Goal: Task Accomplishment & Management: Use online tool/utility

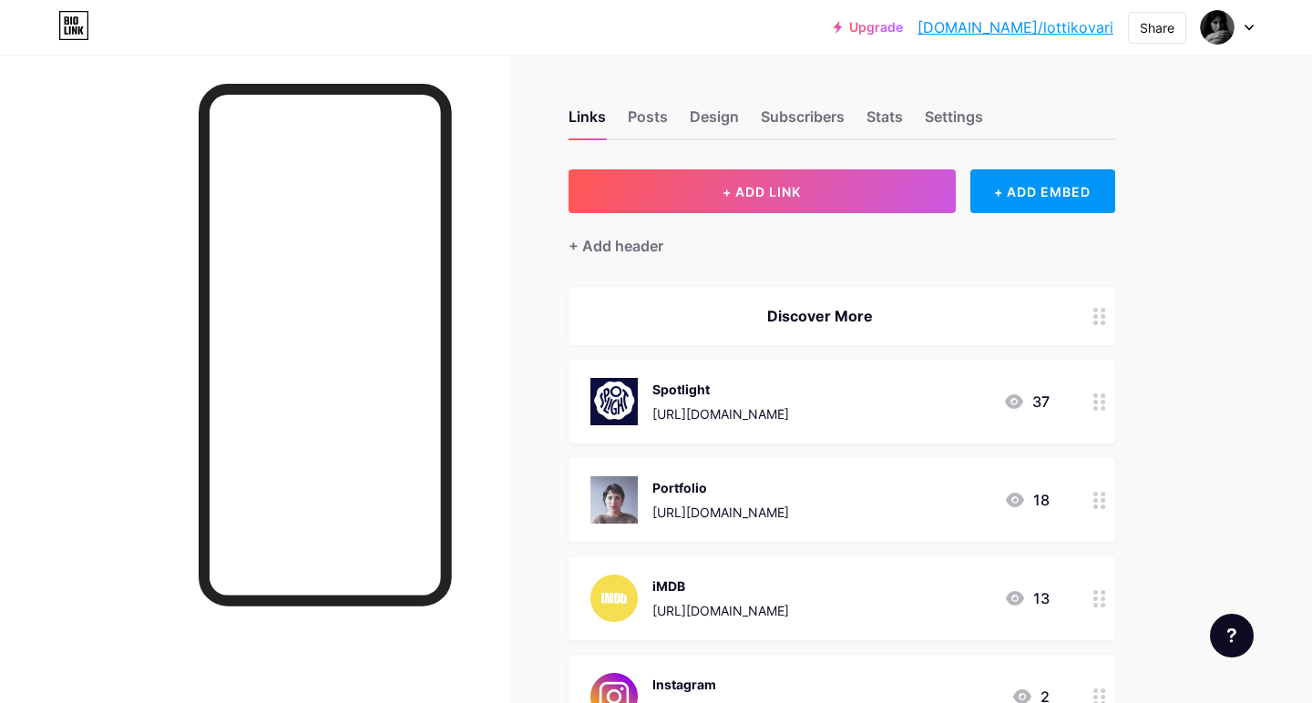
click at [685, 422] on div "[URL][DOMAIN_NAME]" at bounding box center [720, 414] width 137 height 19
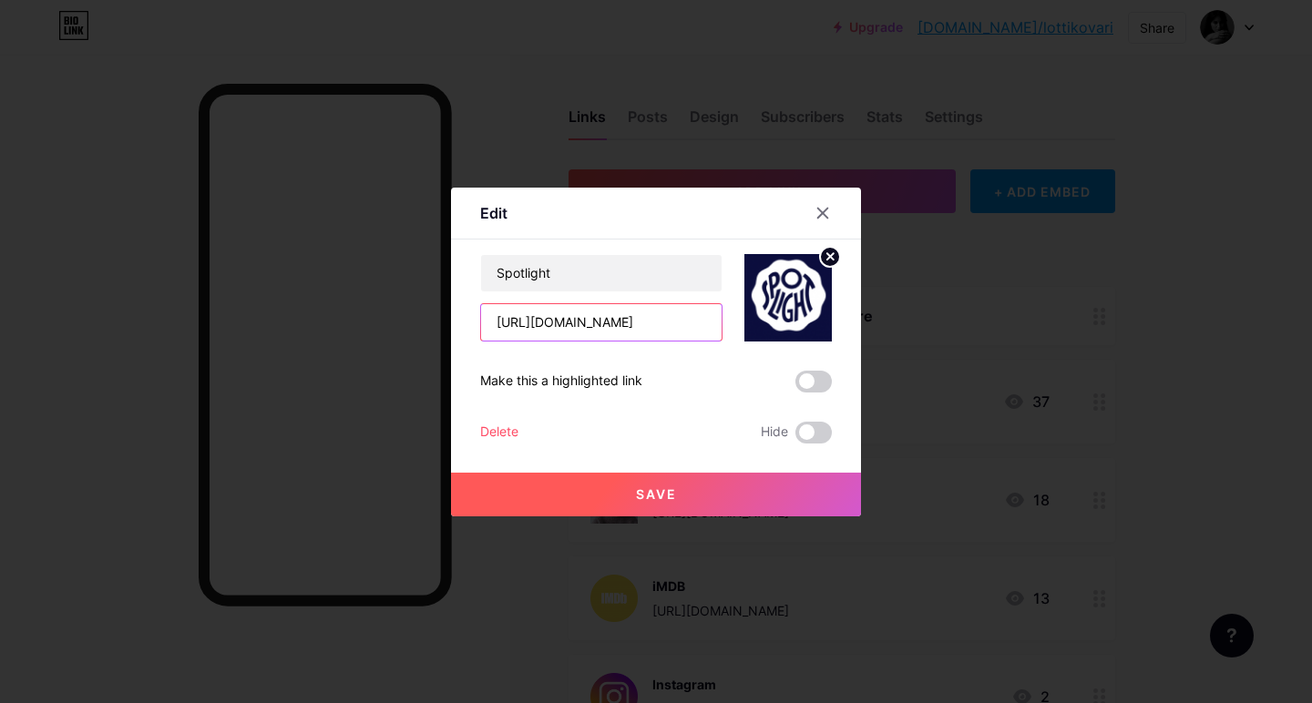
click at [607, 311] on input "[URL][DOMAIN_NAME]" at bounding box center [601, 322] width 241 height 36
click at [819, 215] on icon at bounding box center [823, 213] width 15 height 15
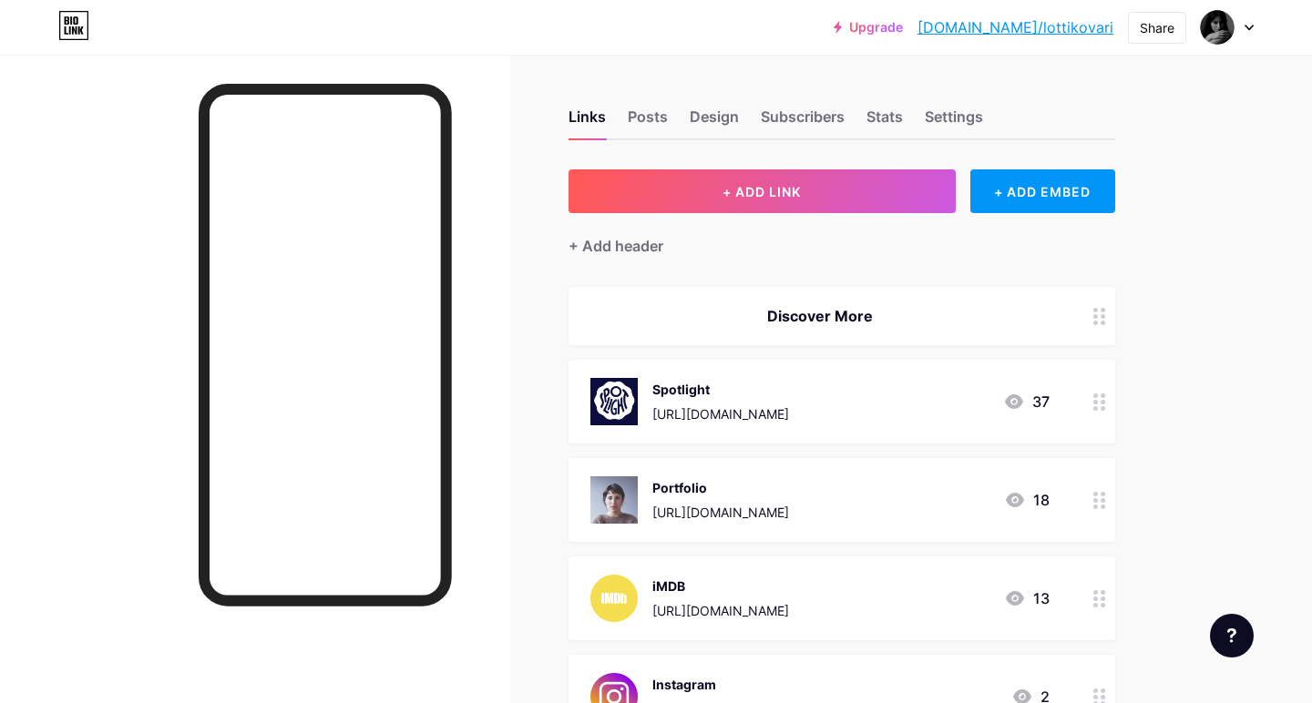
click at [717, 611] on div "[URL][DOMAIN_NAME]" at bounding box center [720, 610] width 137 height 19
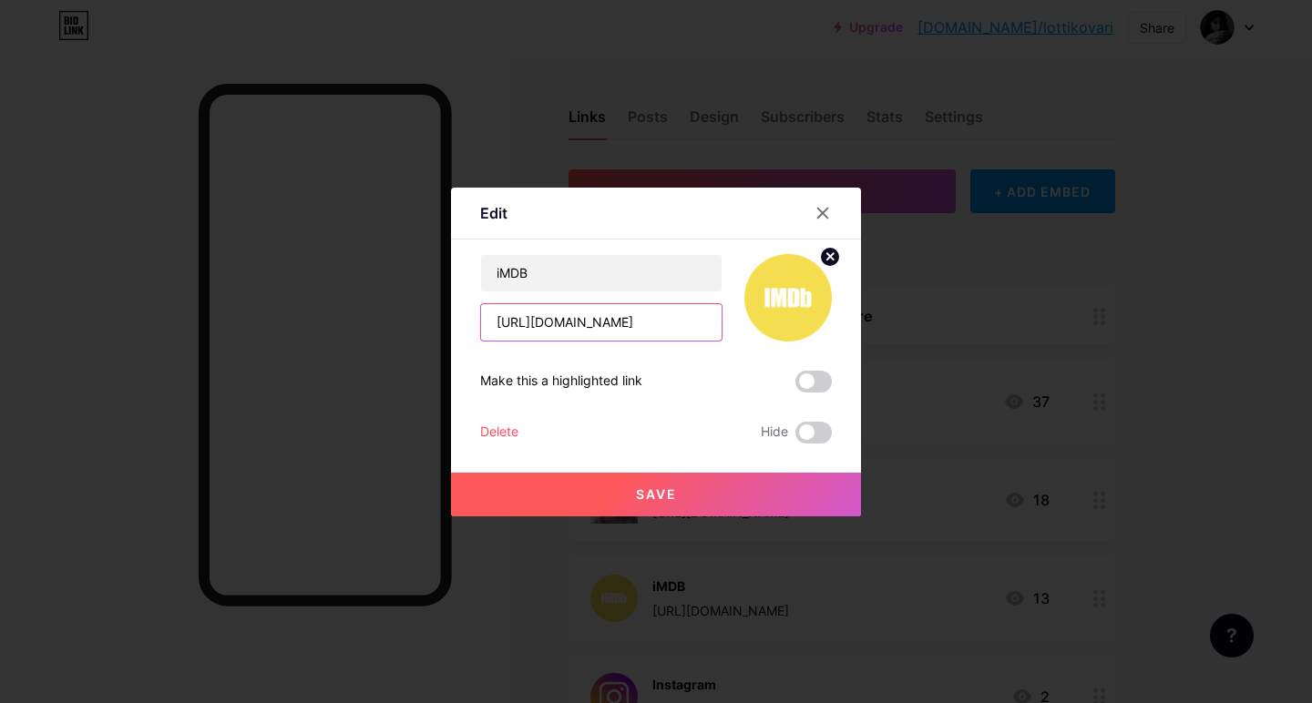
click at [601, 335] on input "[URL][DOMAIN_NAME]" at bounding box center [601, 322] width 241 height 36
click at [816, 212] on icon at bounding box center [823, 213] width 15 height 15
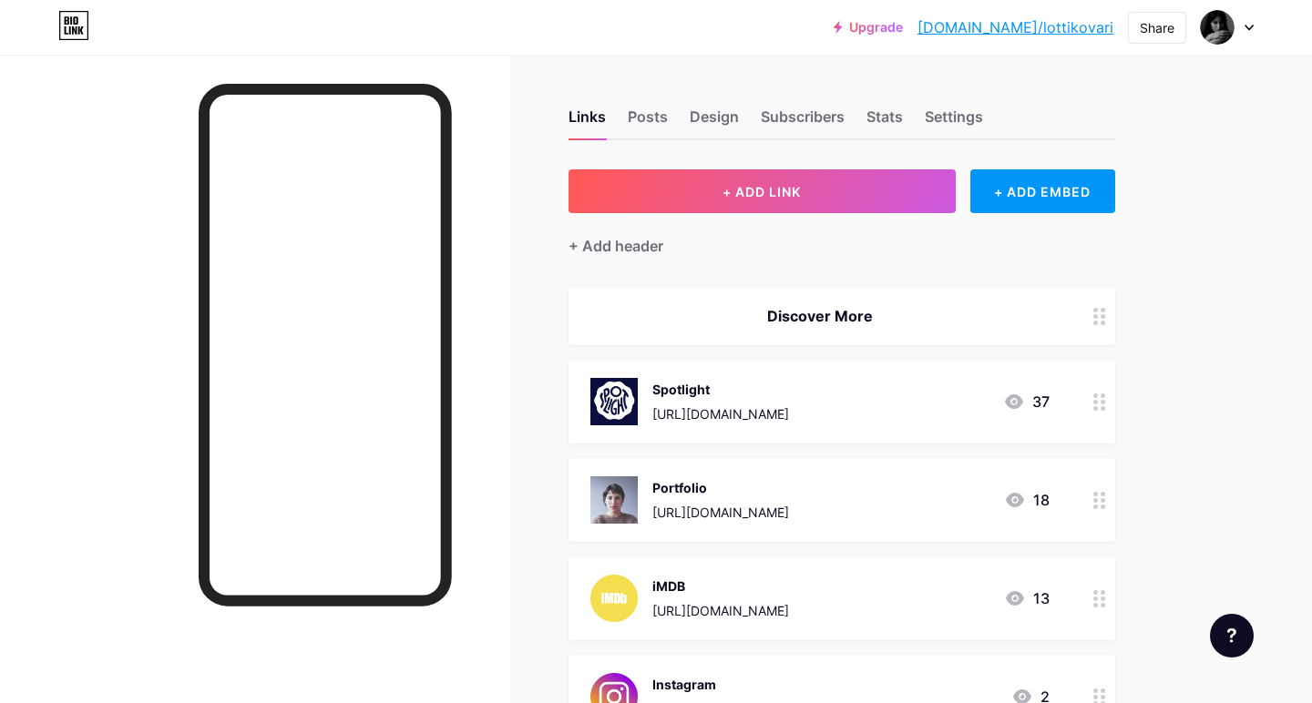
click at [672, 692] on div "Instagram" at bounding box center [720, 684] width 137 height 19
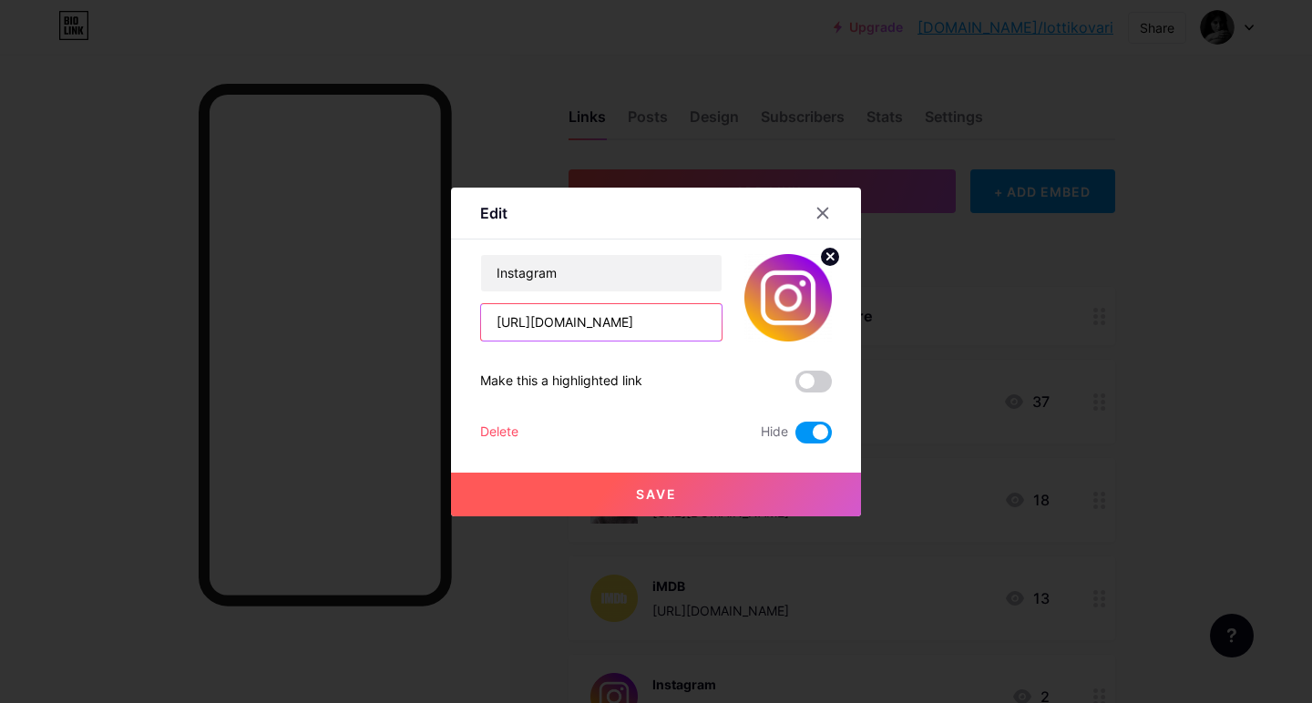
click at [621, 338] on input "[URL][DOMAIN_NAME]" at bounding box center [601, 322] width 241 height 36
click at [820, 205] on div at bounding box center [822, 213] width 33 height 33
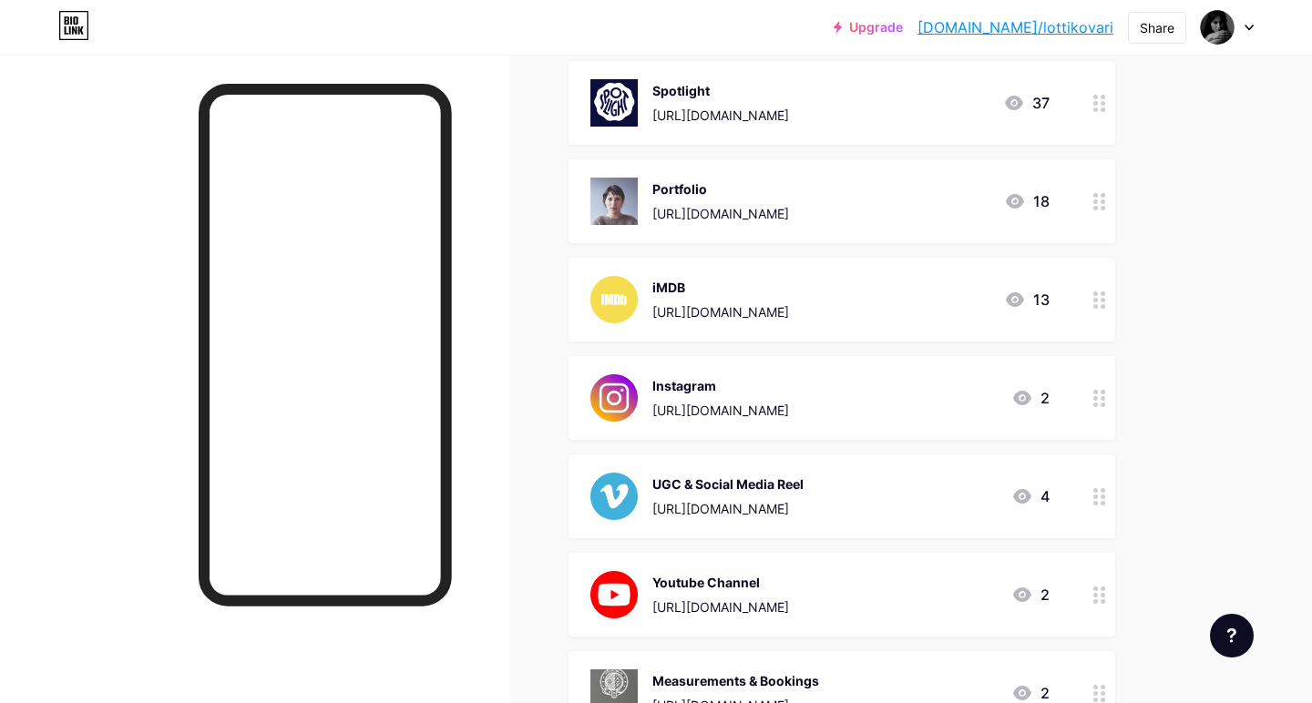
scroll to position [331, 0]
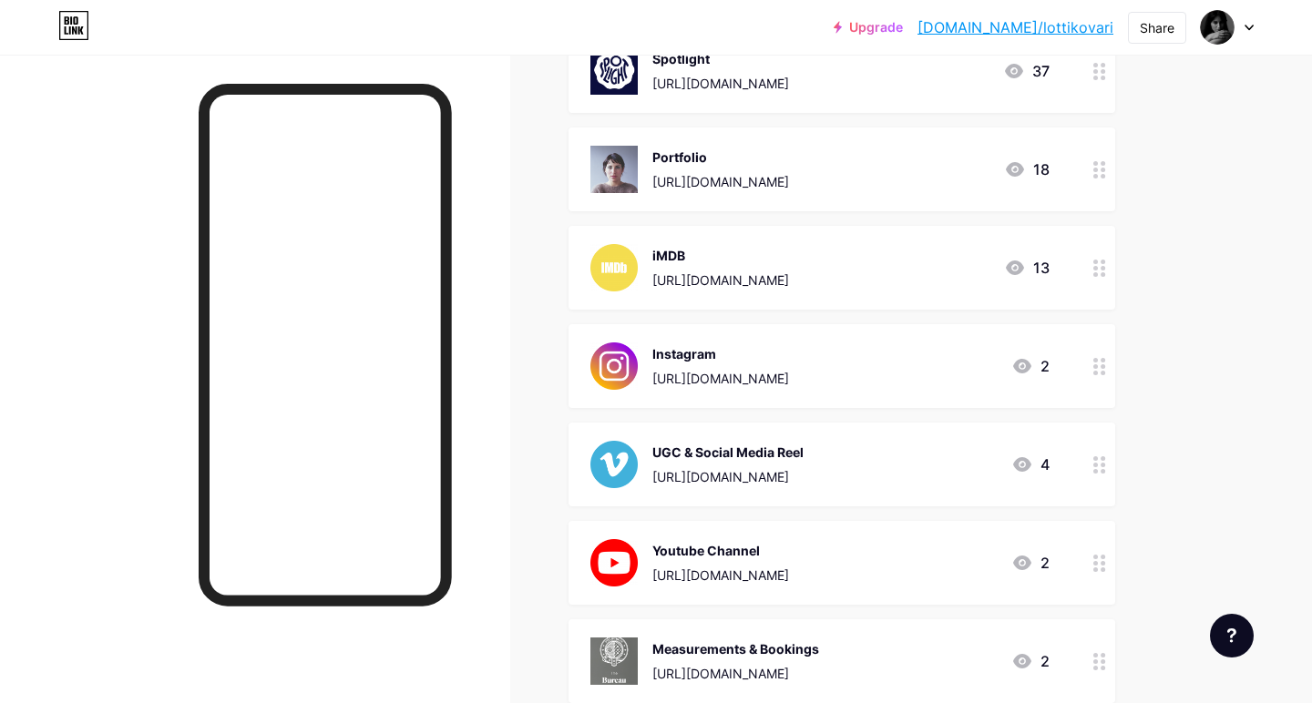
click at [714, 669] on div "[URL][DOMAIN_NAME]" at bounding box center [735, 673] width 167 height 19
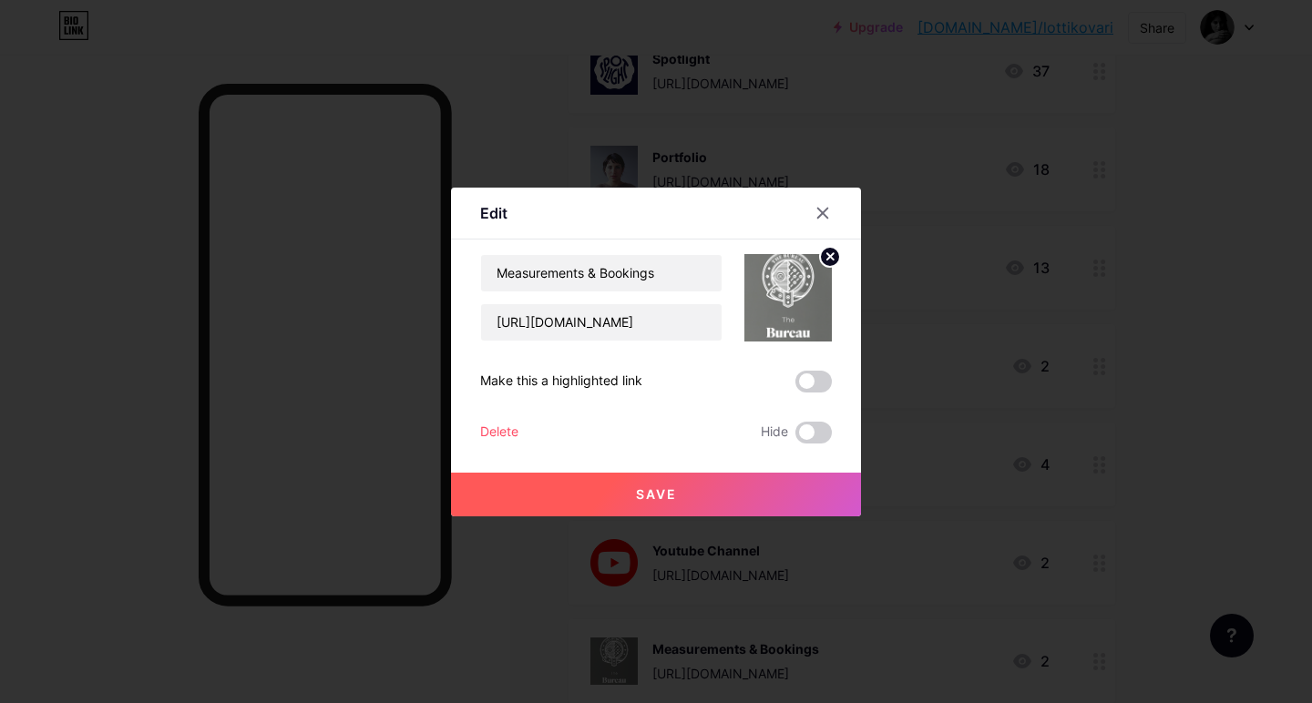
click at [524, 560] on div at bounding box center [656, 351] width 1312 height 703
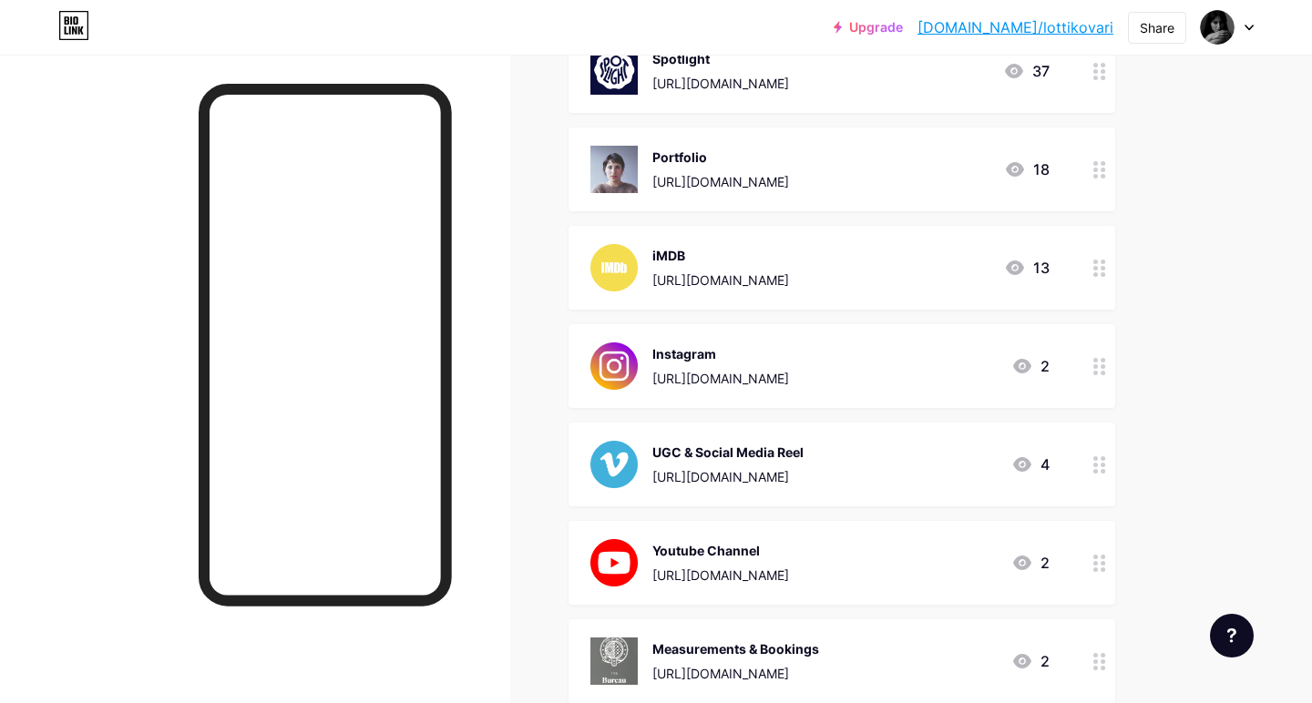
click at [715, 201] on div "Portfolio [URL][DOMAIN_NAME] 18" at bounding box center [842, 170] width 547 height 84
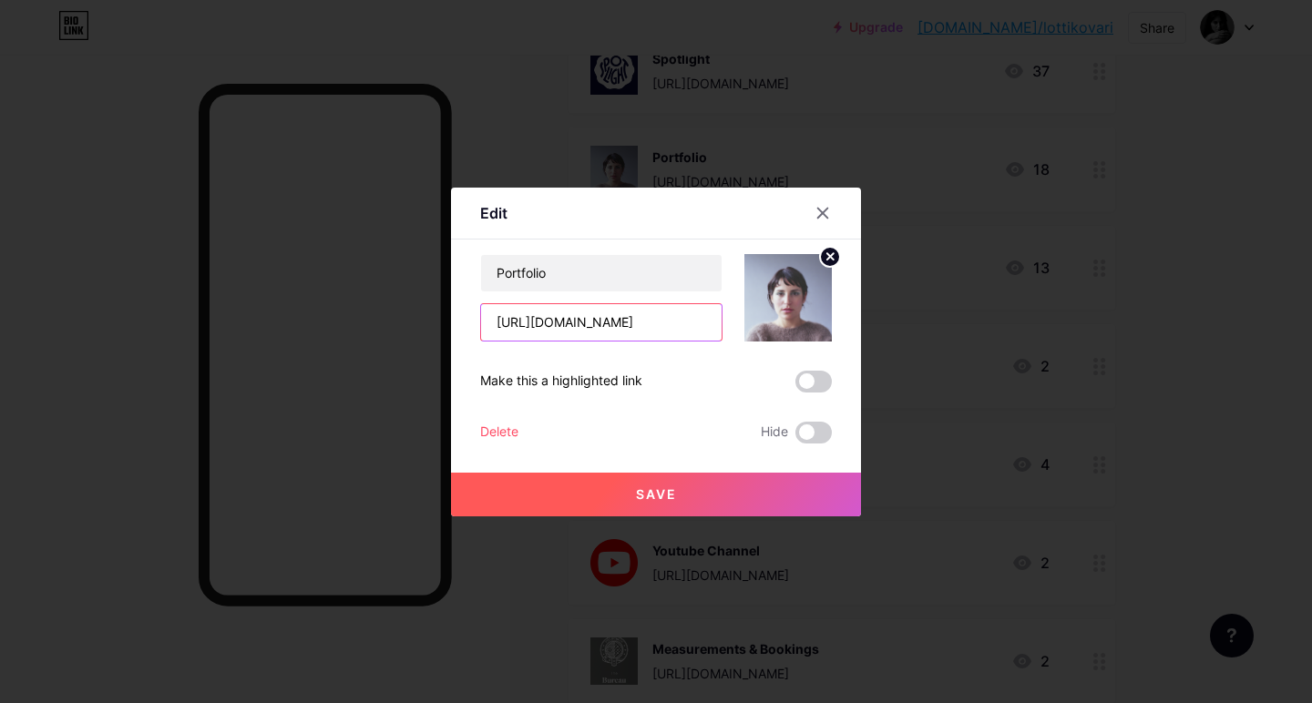
click at [556, 330] on input "[URL][DOMAIN_NAME]" at bounding box center [601, 322] width 241 height 36
click at [556, 329] on input "[URL][DOMAIN_NAME]" at bounding box center [601, 322] width 241 height 36
click at [821, 207] on icon at bounding box center [823, 213] width 15 height 15
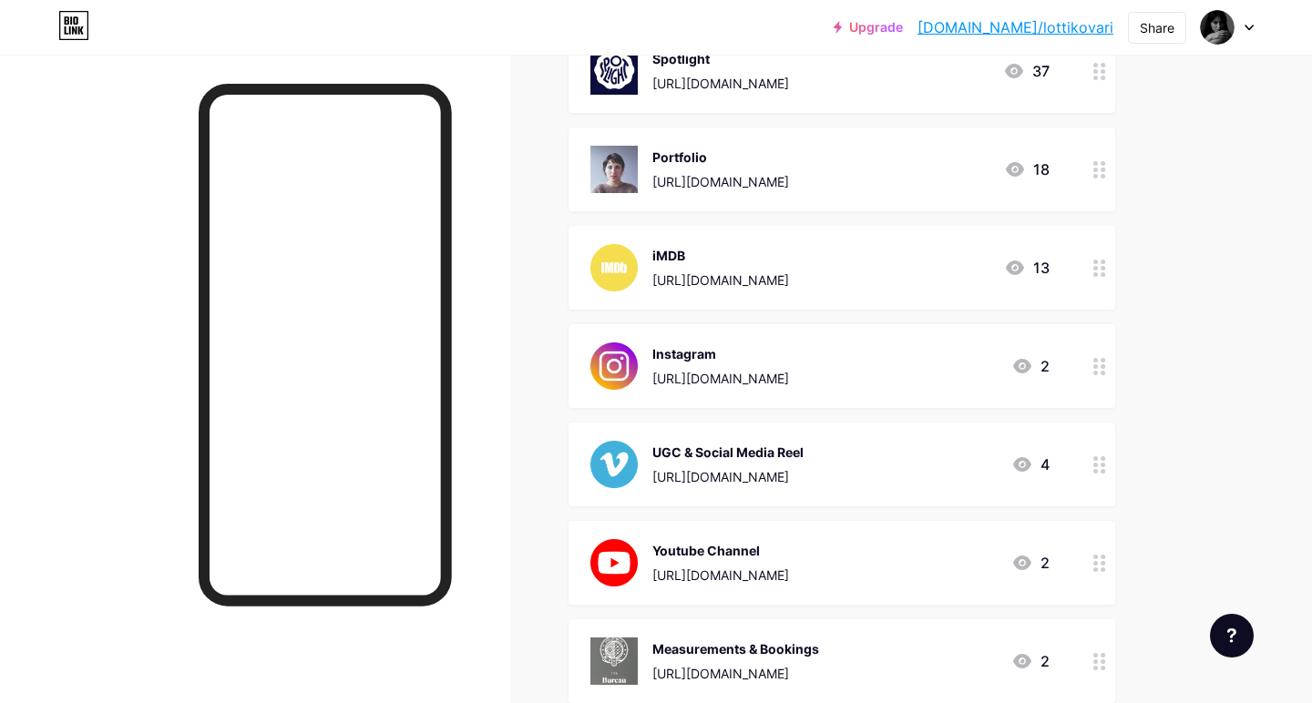
click at [710, 467] on div "[URL][DOMAIN_NAME]" at bounding box center [727, 476] width 151 height 19
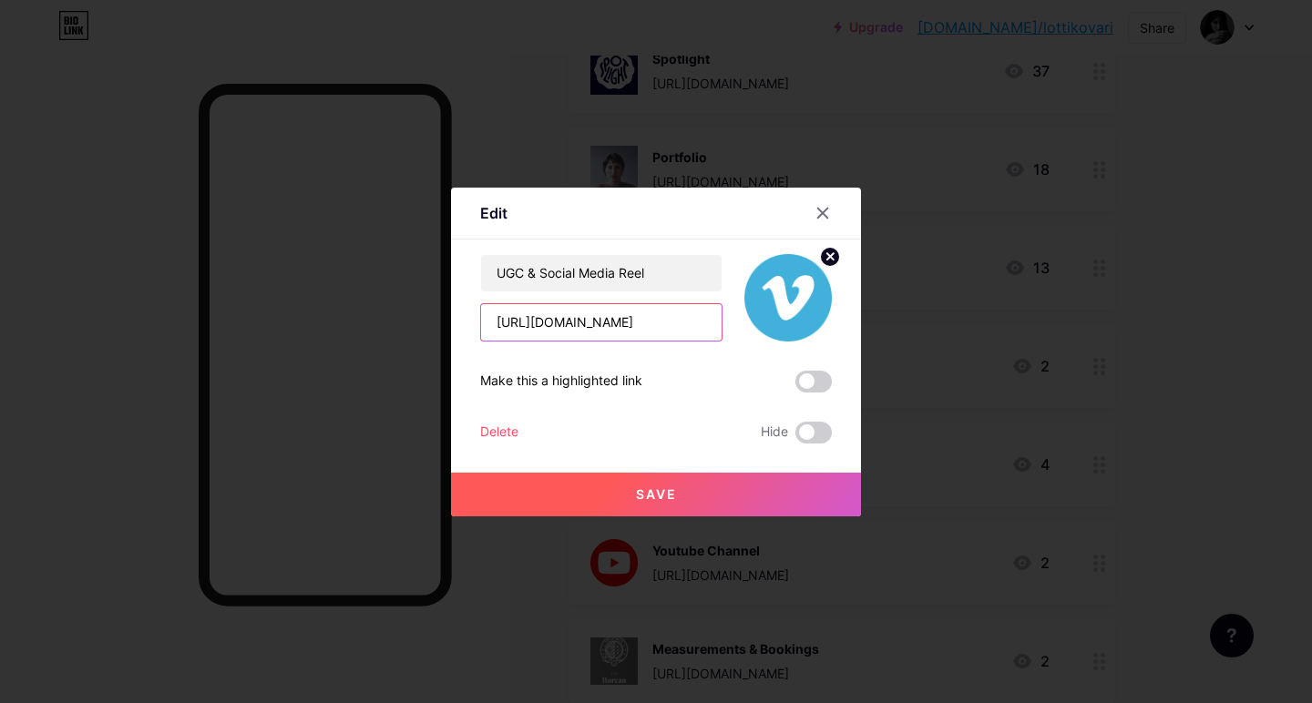
click at [619, 321] on input "[URL][DOMAIN_NAME]" at bounding box center [601, 322] width 241 height 36
click at [826, 210] on icon at bounding box center [823, 213] width 10 height 10
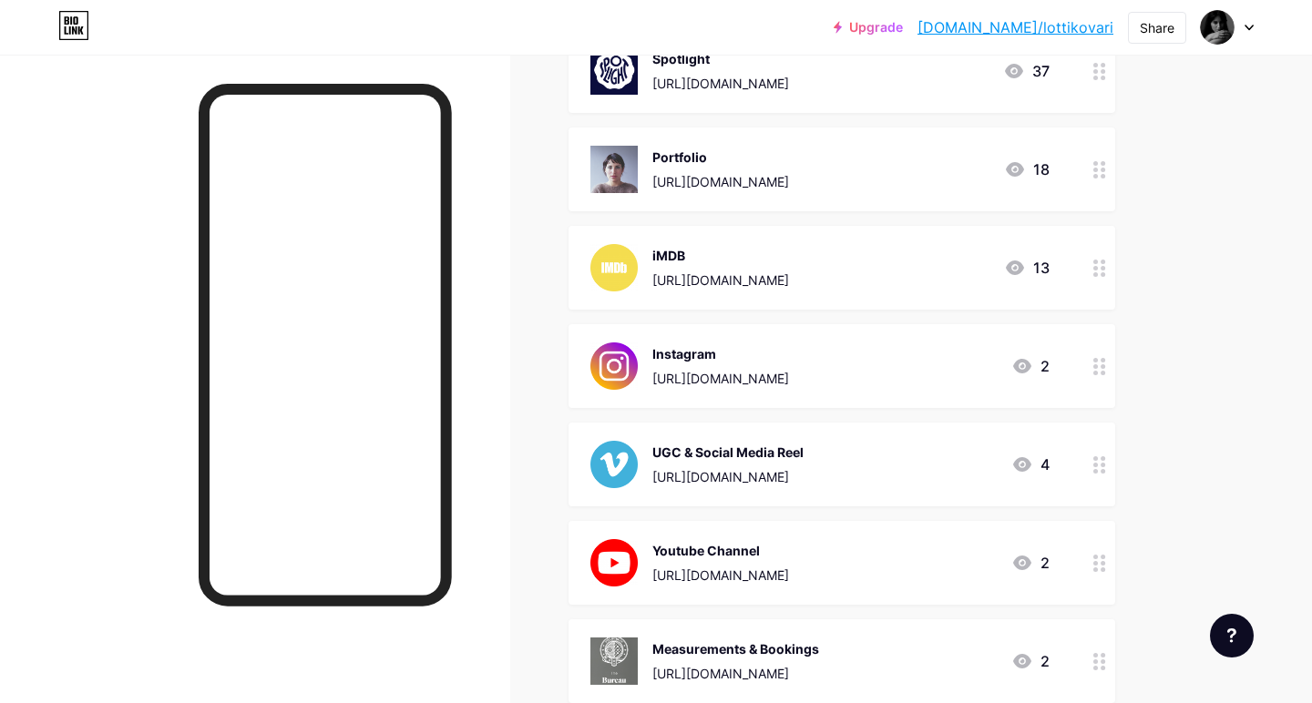
click at [744, 90] on div "[URL][DOMAIN_NAME]" at bounding box center [720, 83] width 137 height 19
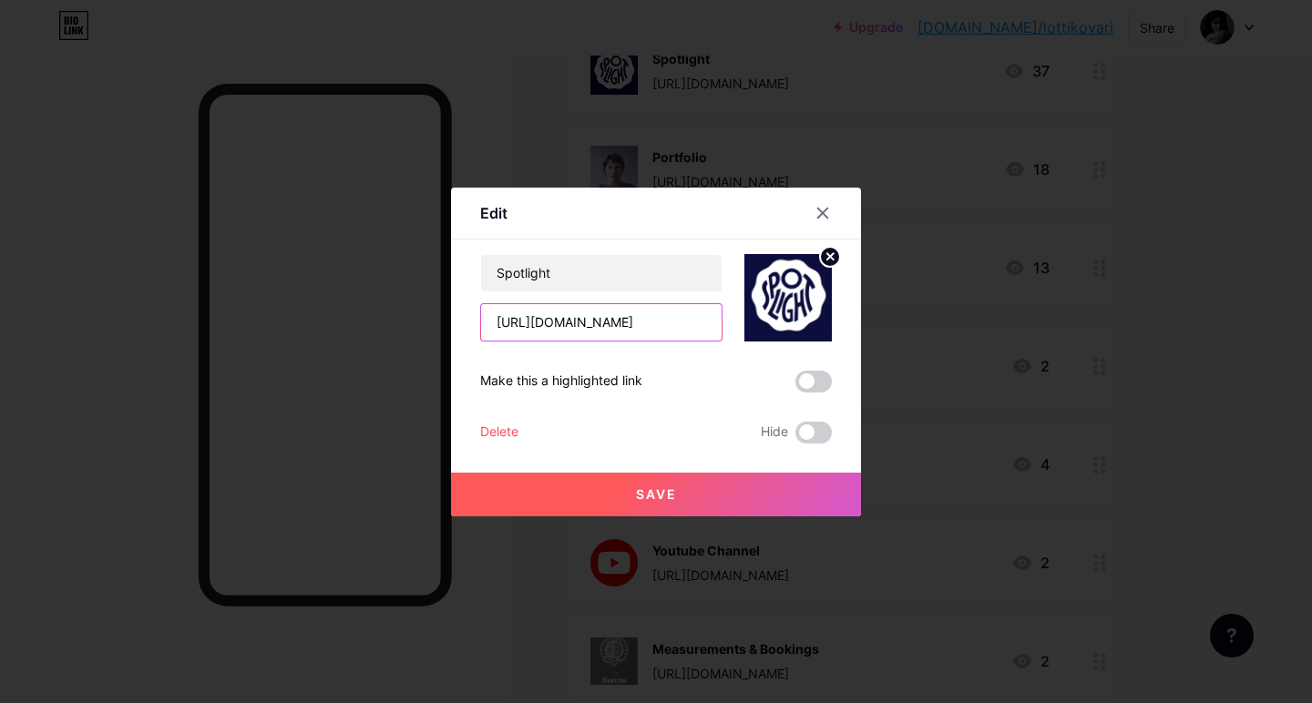
click at [550, 321] on input "[URL][DOMAIN_NAME]" at bounding box center [601, 322] width 241 height 36
click at [826, 213] on icon at bounding box center [823, 213] width 15 height 15
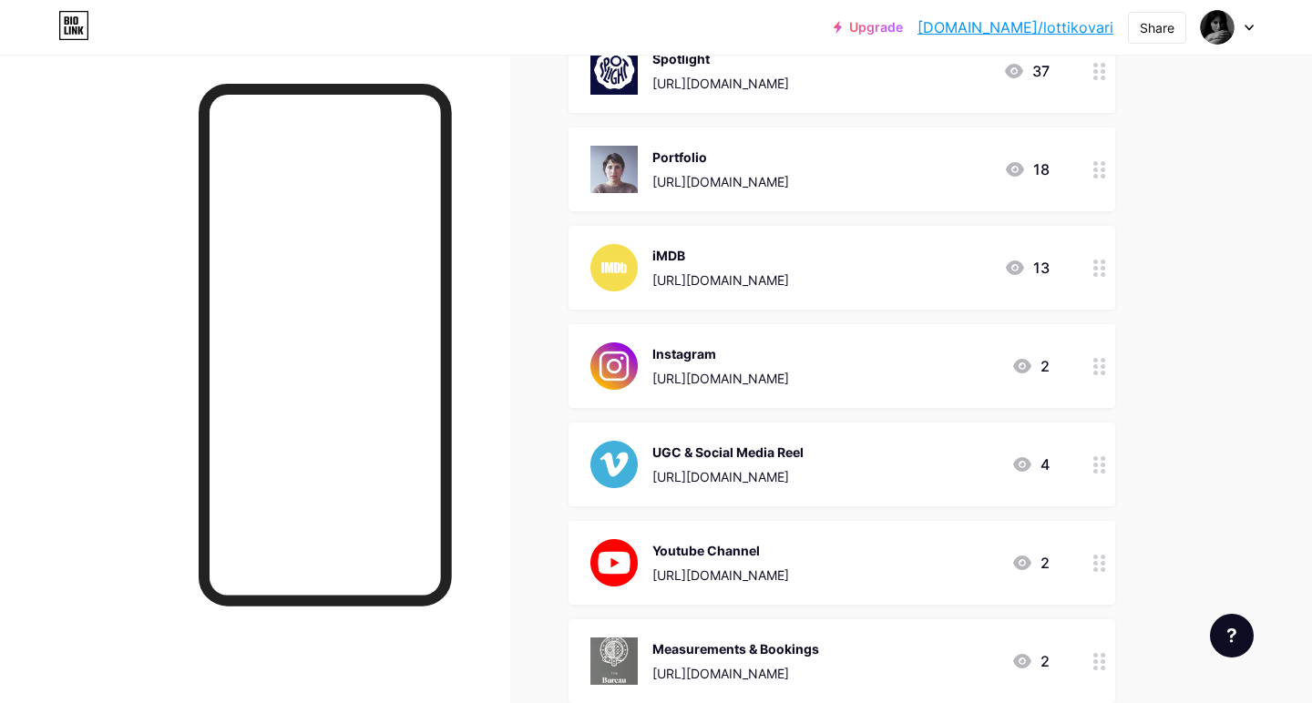
click at [706, 190] on div "[URL][DOMAIN_NAME]" at bounding box center [720, 181] width 137 height 19
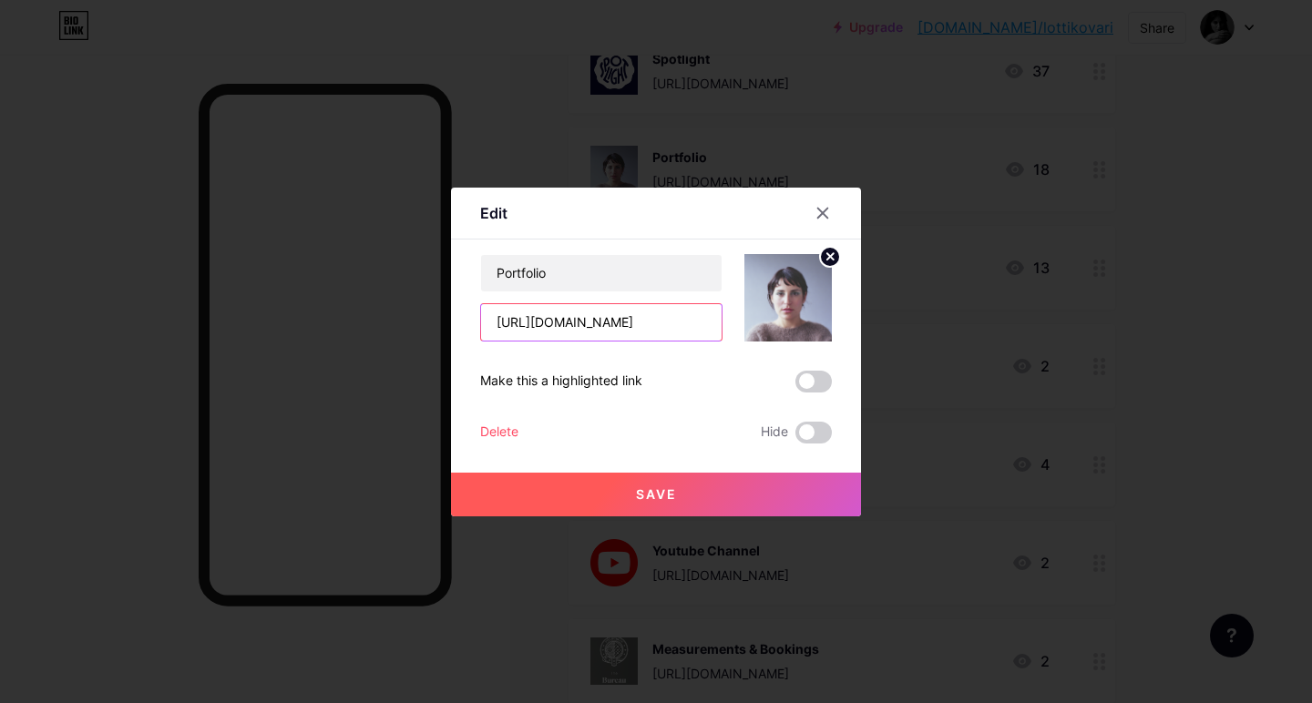
click at [591, 331] on input "[URL][DOMAIN_NAME]" at bounding box center [601, 322] width 241 height 36
click at [590, 331] on input "[URL][DOMAIN_NAME]" at bounding box center [601, 322] width 241 height 36
click at [812, 213] on div at bounding box center [822, 213] width 33 height 33
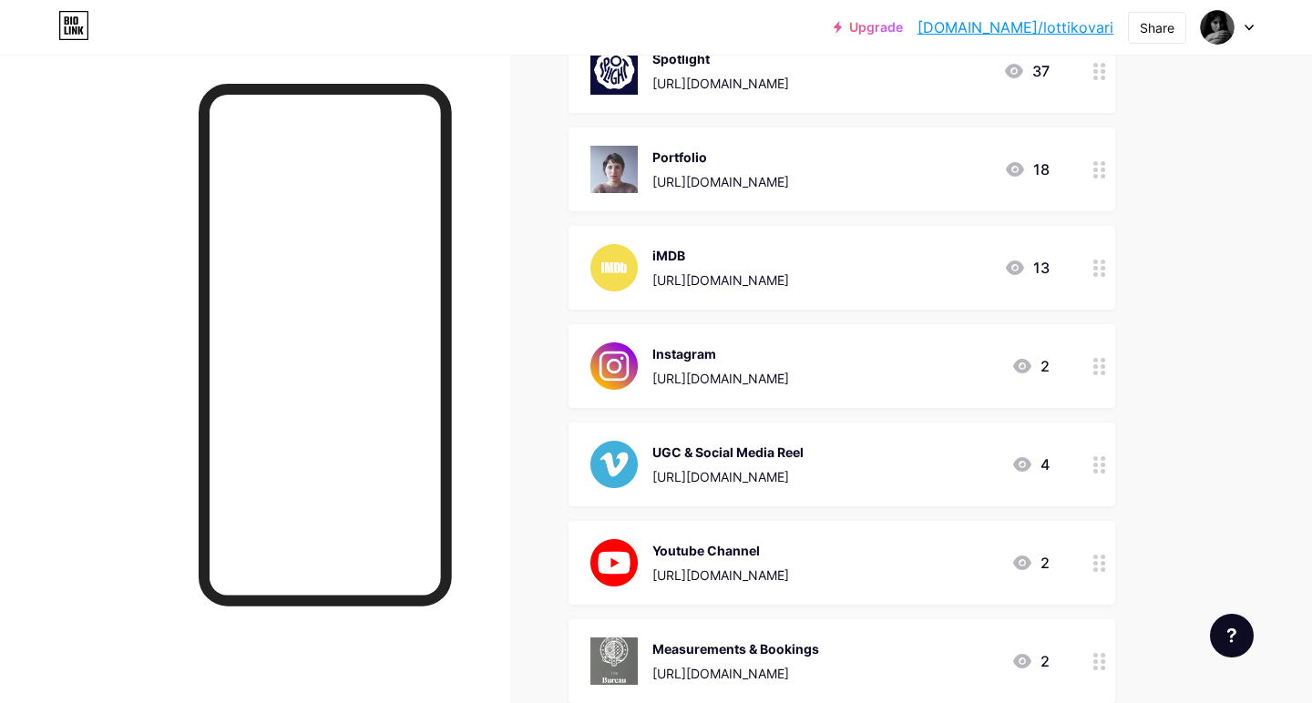
click at [714, 77] on div "[URL][DOMAIN_NAME]" at bounding box center [720, 83] width 137 height 19
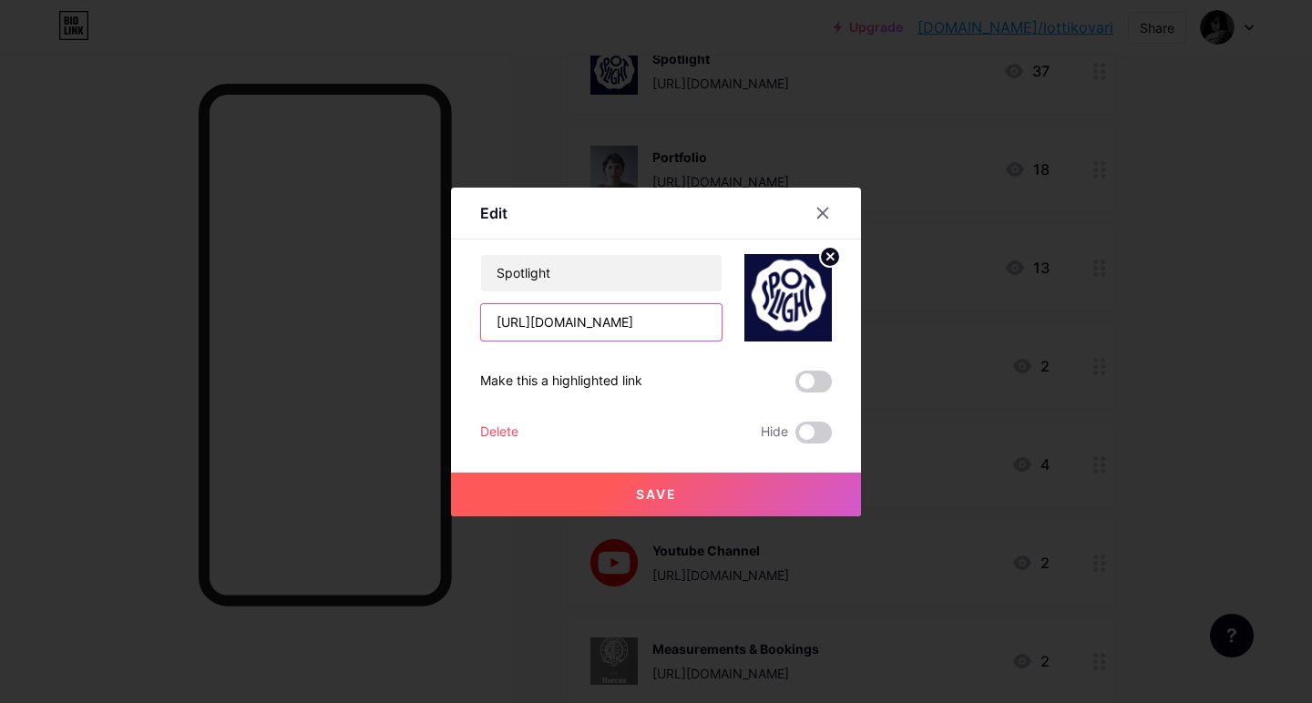
click at [554, 329] on input "[URL][DOMAIN_NAME]" at bounding box center [601, 322] width 241 height 36
click at [554, 330] on input "[URL][DOMAIN_NAME]" at bounding box center [601, 322] width 241 height 36
click at [821, 205] on div at bounding box center [822, 213] width 33 height 33
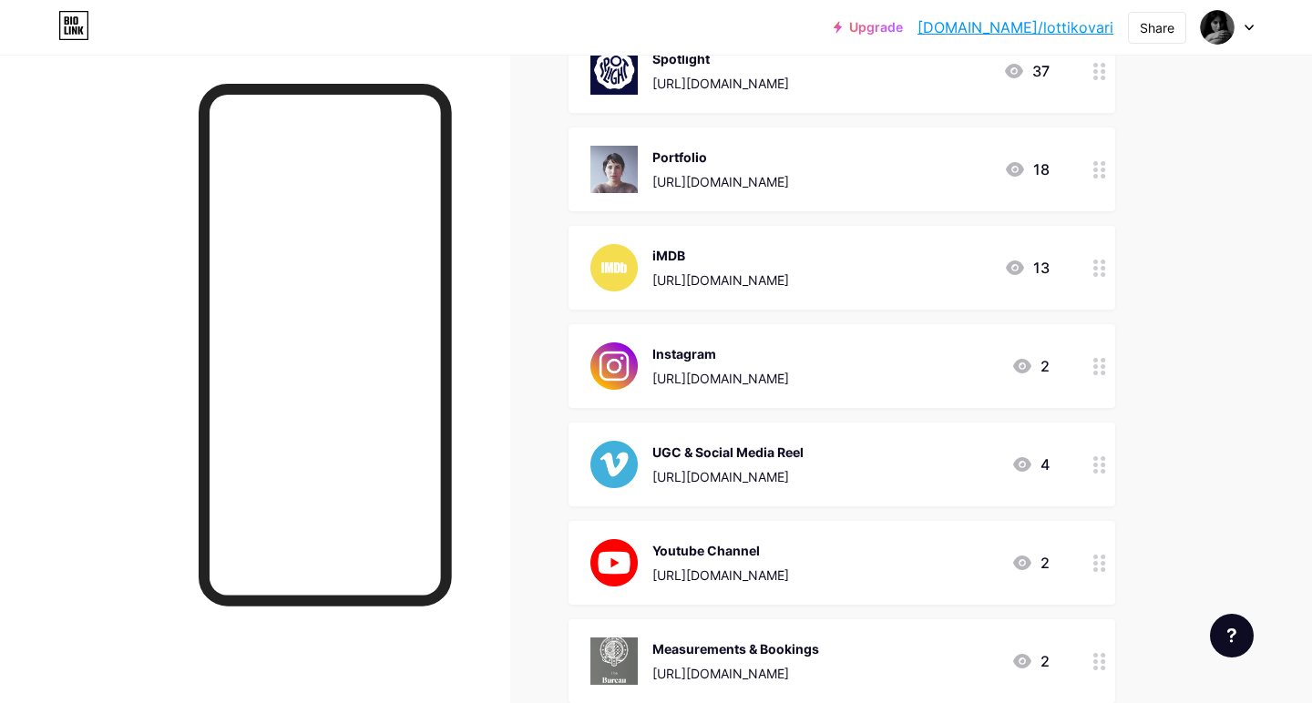
click at [690, 383] on div "[URL][DOMAIN_NAME]" at bounding box center [720, 378] width 137 height 19
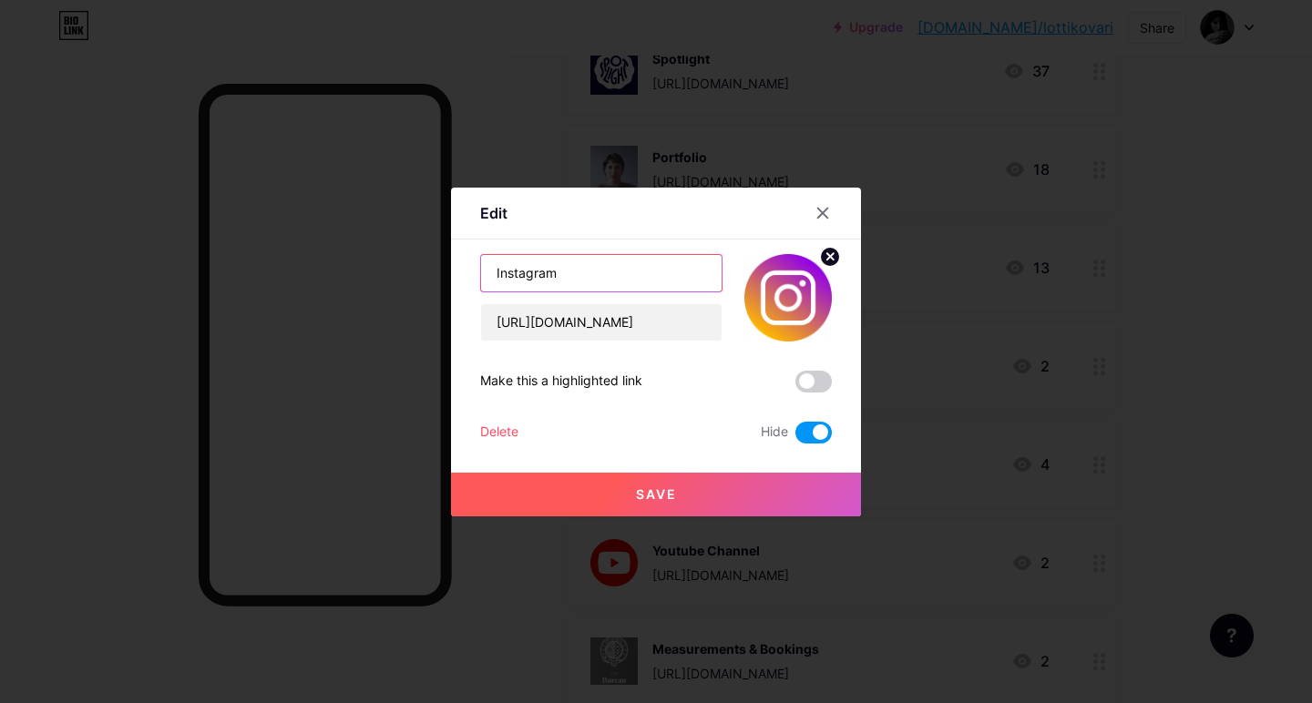
click at [652, 269] on input "Instagram" at bounding box center [601, 273] width 241 height 36
click at [611, 320] on input "[URL][DOMAIN_NAME]" at bounding box center [601, 322] width 241 height 36
click at [498, 138] on div at bounding box center [656, 351] width 1312 height 703
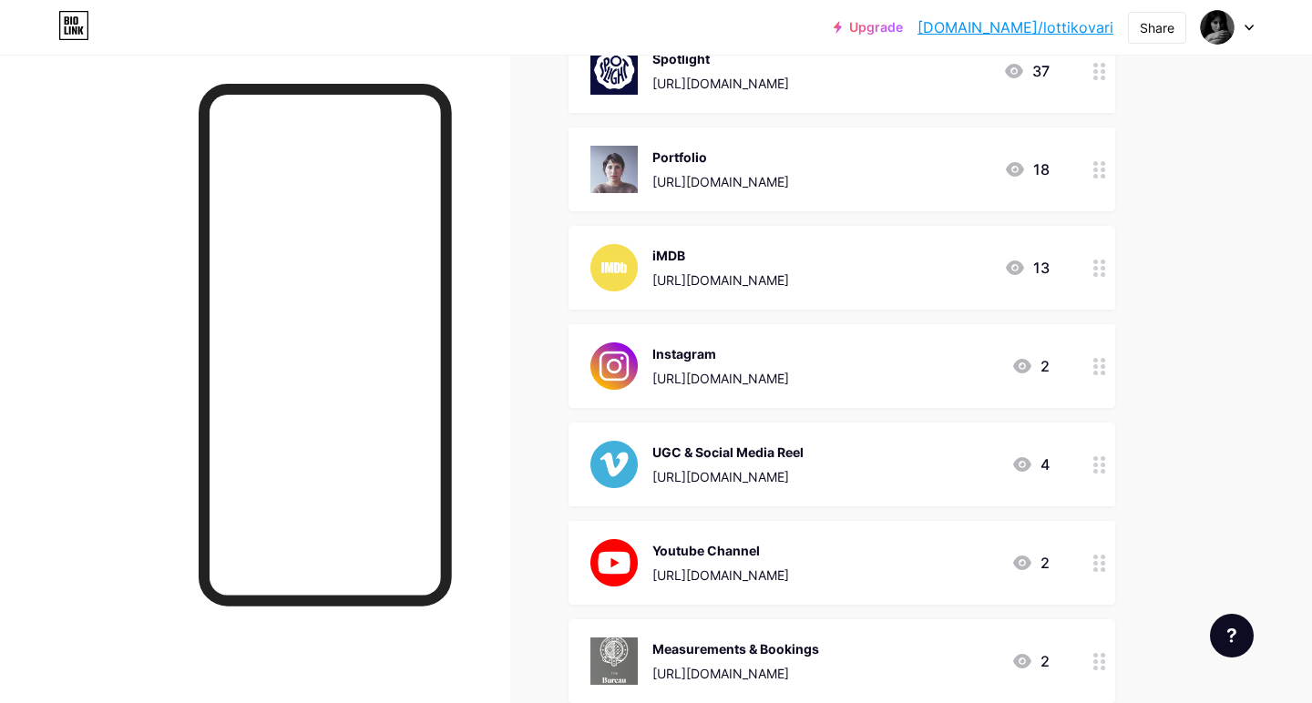
drag, startPoint x: 470, startPoint y: 226, endPoint x: 692, endPoint y: 657, distance: 484.6
click at [692, 657] on div "Measurements & Bookings" at bounding box center [735, 649] width 167 height 19
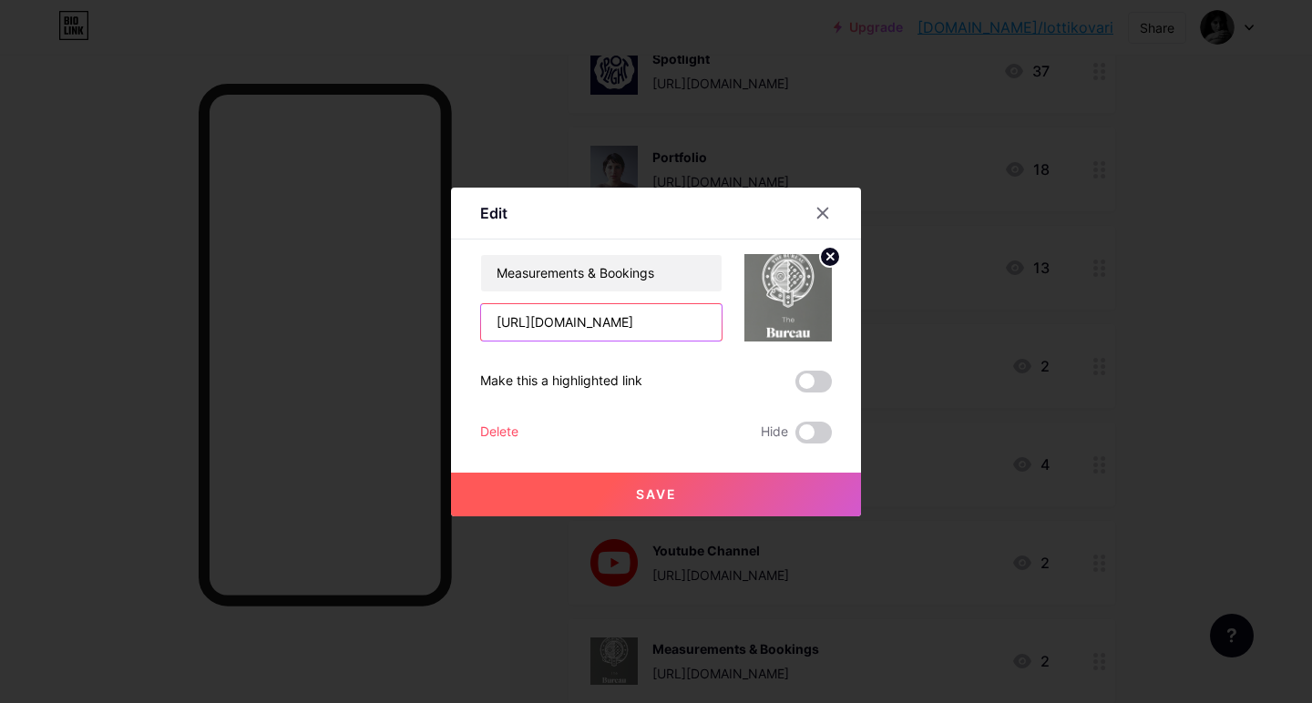
click at [632, 304] on input "[URL][DOMAIN_NAME]" at bounding box center [601, 322] width 241 height 36
click at [631, 304] on input "[URL][DOMAIN_NAME]" at bounding box center [601, 322] width 241 height 36
click at [825, 221] on div at bounding box center [822, 213] width 33 height 33
